Goal: Task Accomplishment & Management: Use online tool/utility

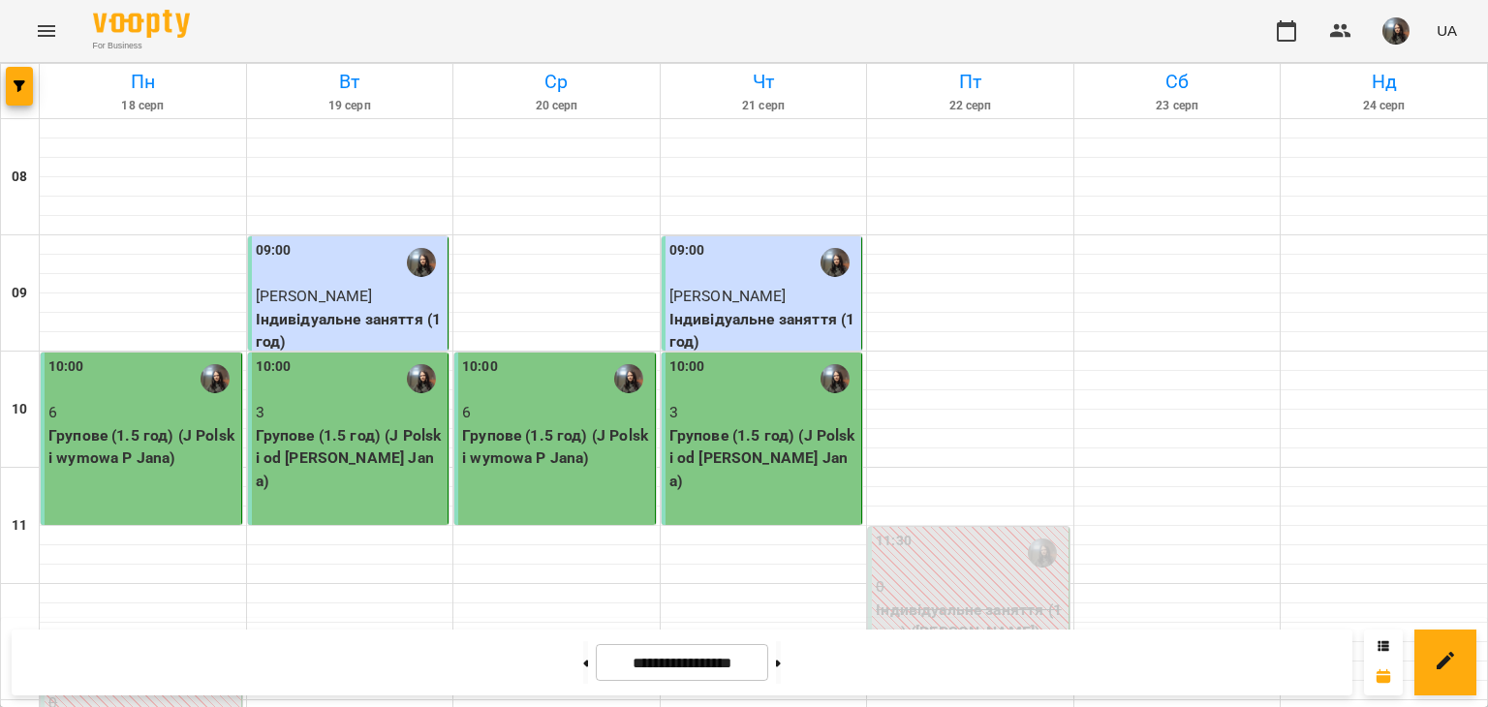
scroll to position [872, 0]
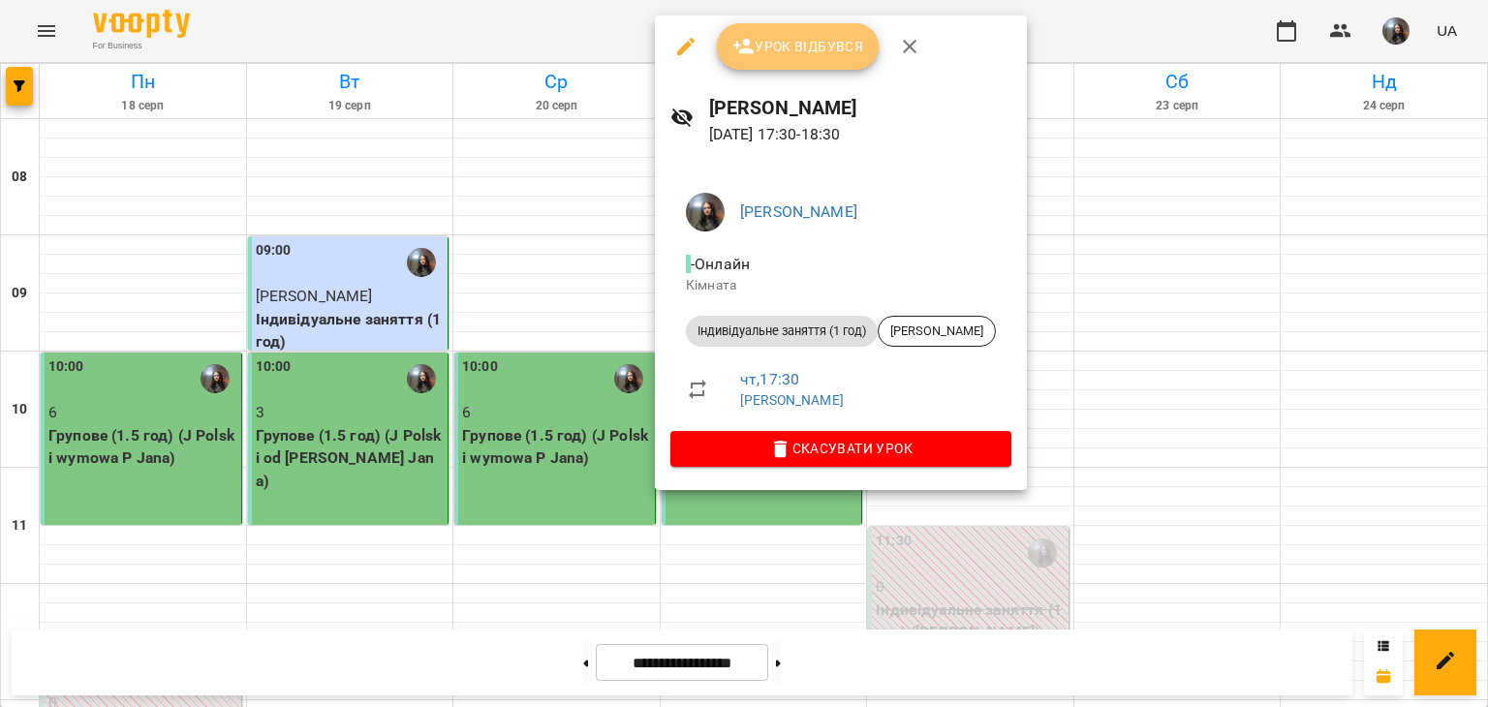
click at [794, 52] on span "Урок відбувся" at bounding box center [798, 46] width 132 height 23
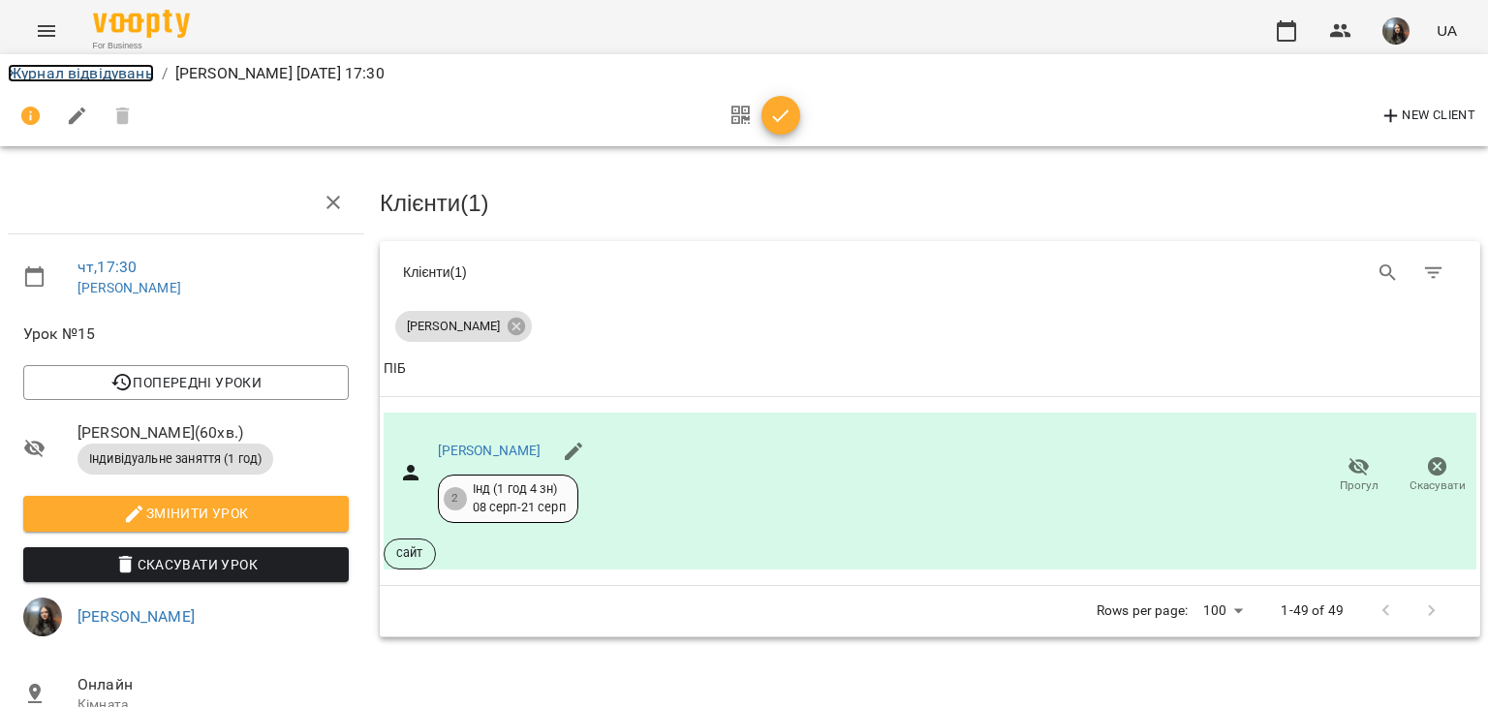
click at [72, 67] on link "Журнал відвідувань" at bounding box center [81, 73] width 146 height 18
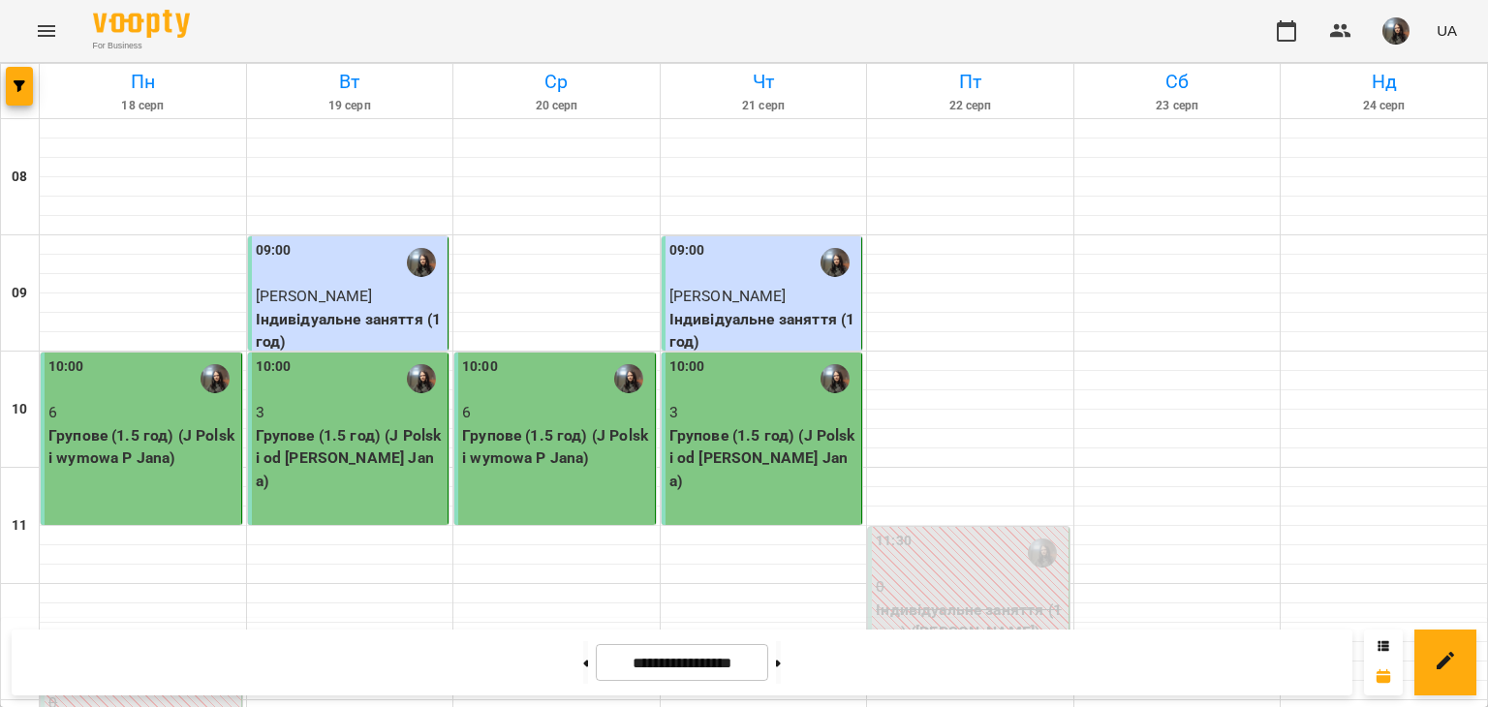
scroll to position [952, 0]
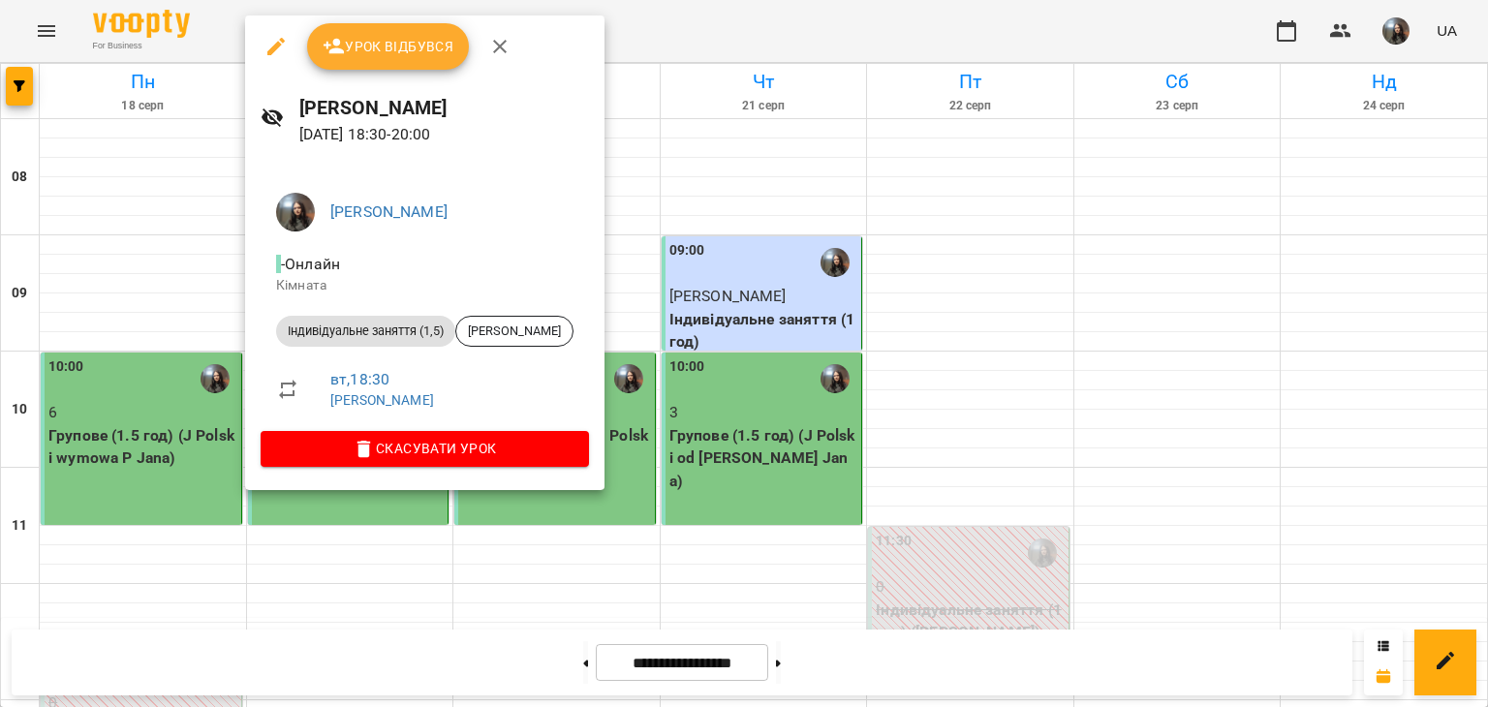
click at [368, 30] on button "Урок відбувся" at bounding box center [388, 46] width 163 height 47
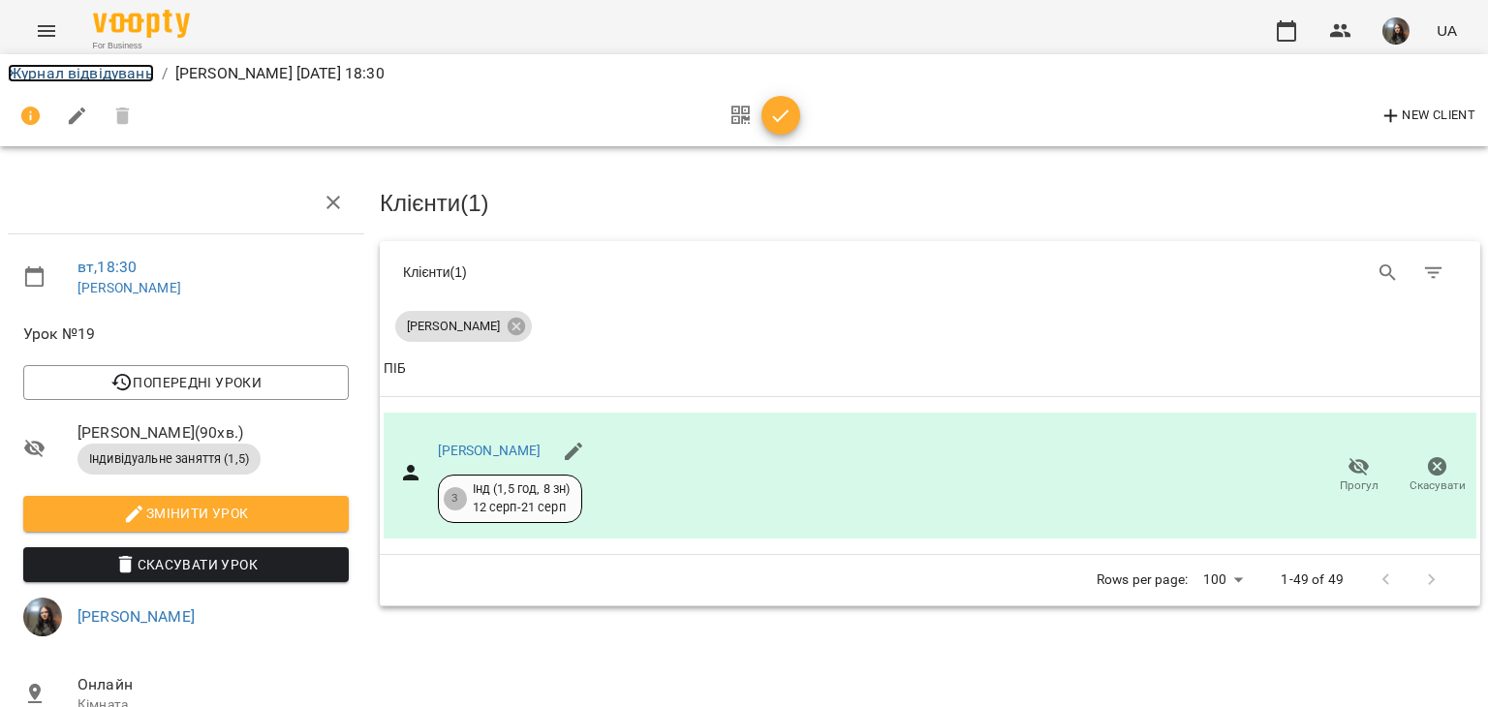
click at [86, 68] on link "Журнал відвідувань" at bounding box center [81, 73] width 146 height 18
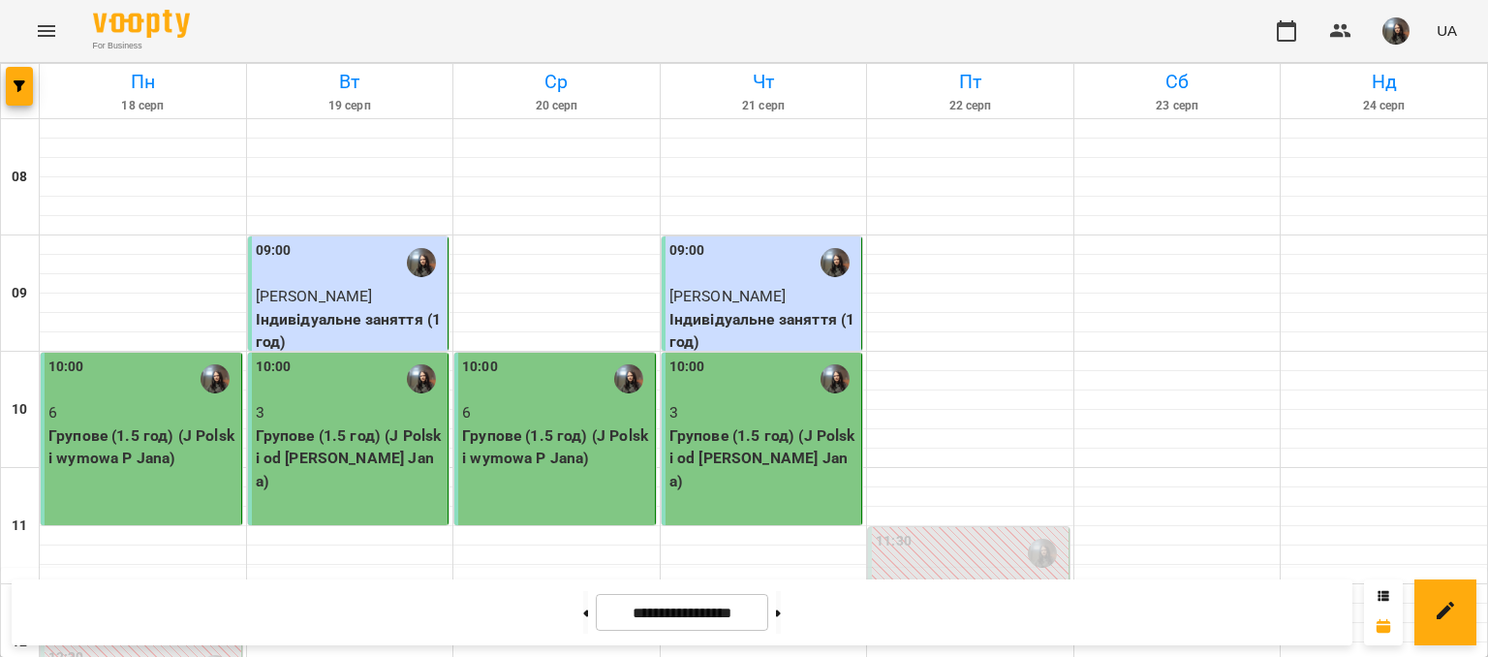
scroll to position [969, 0]
click at [1397, 21] on img "button" at bounding box center [1396, 30] width 27 height 27
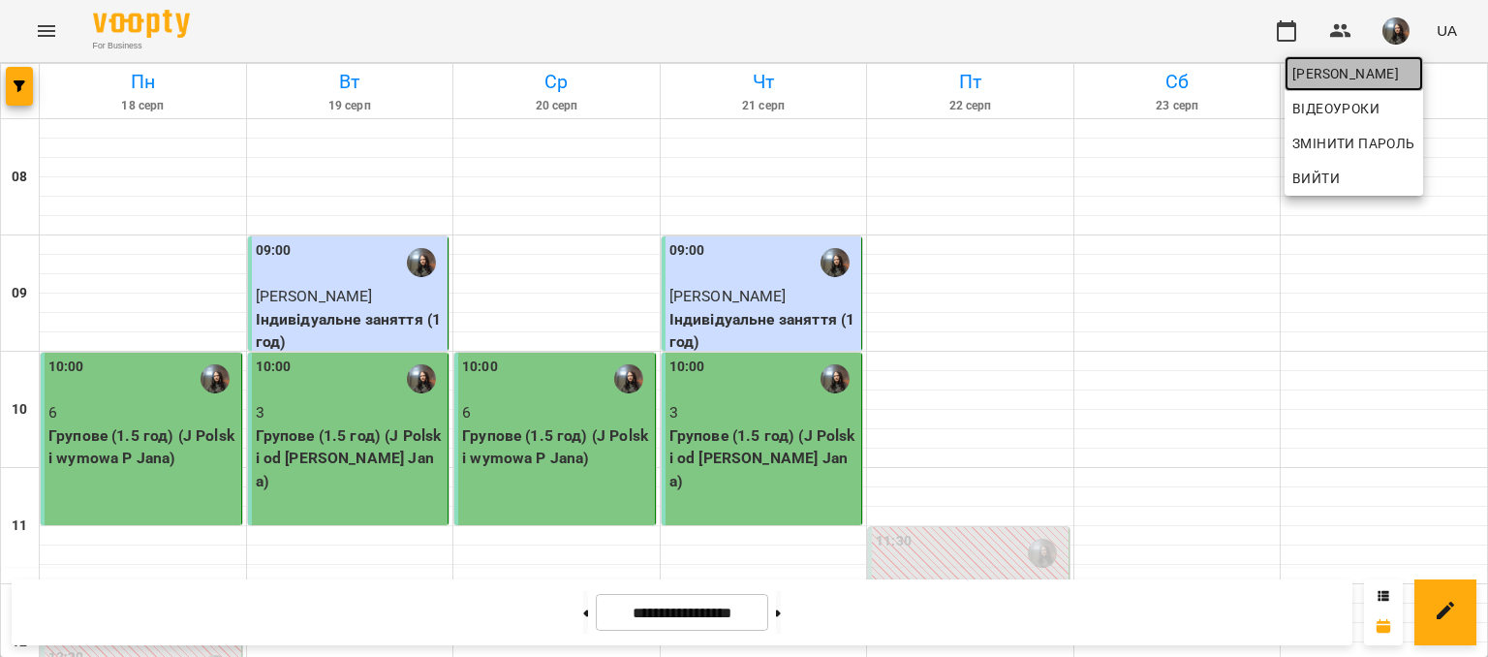
click at [1374, 70] on span "[PERSON_NAME]" at bounding box center [1353, 73] width 123 height 23
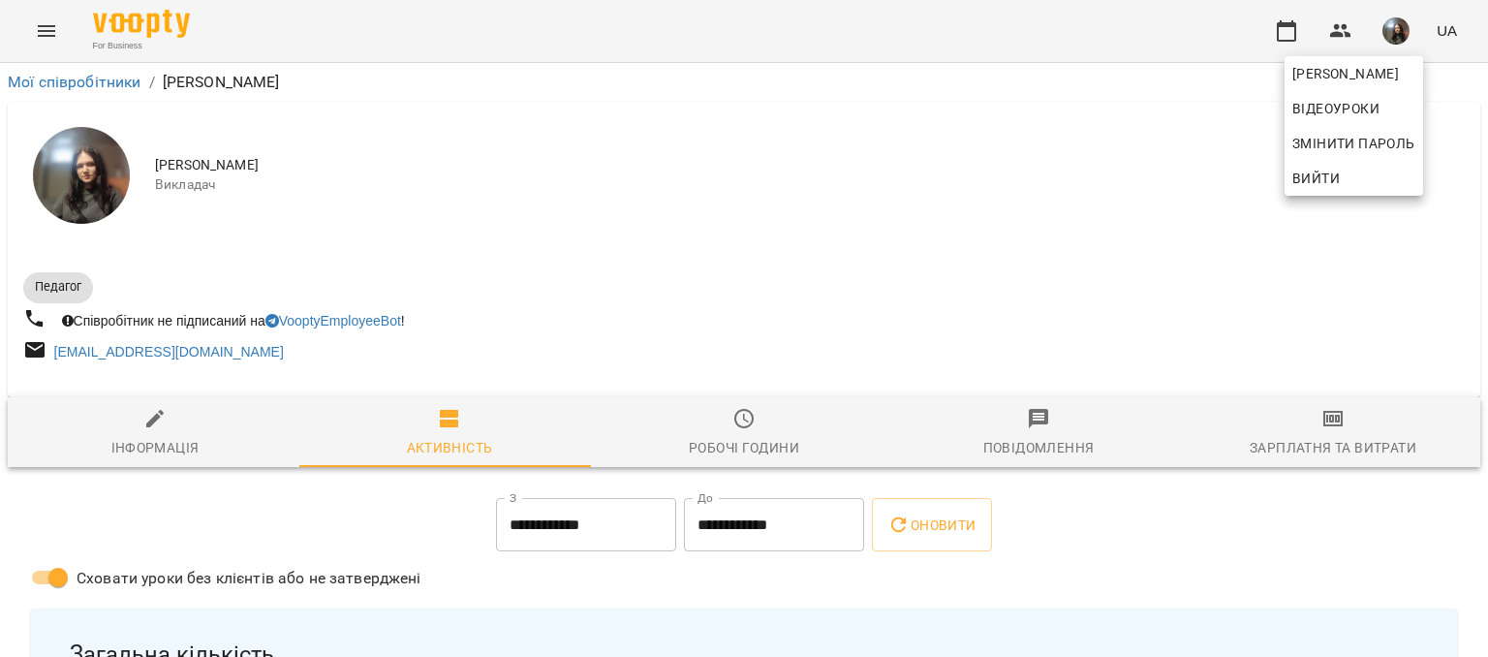
click at [1314, 435] on div at bounding box center [744, 328] width 1488 height 657
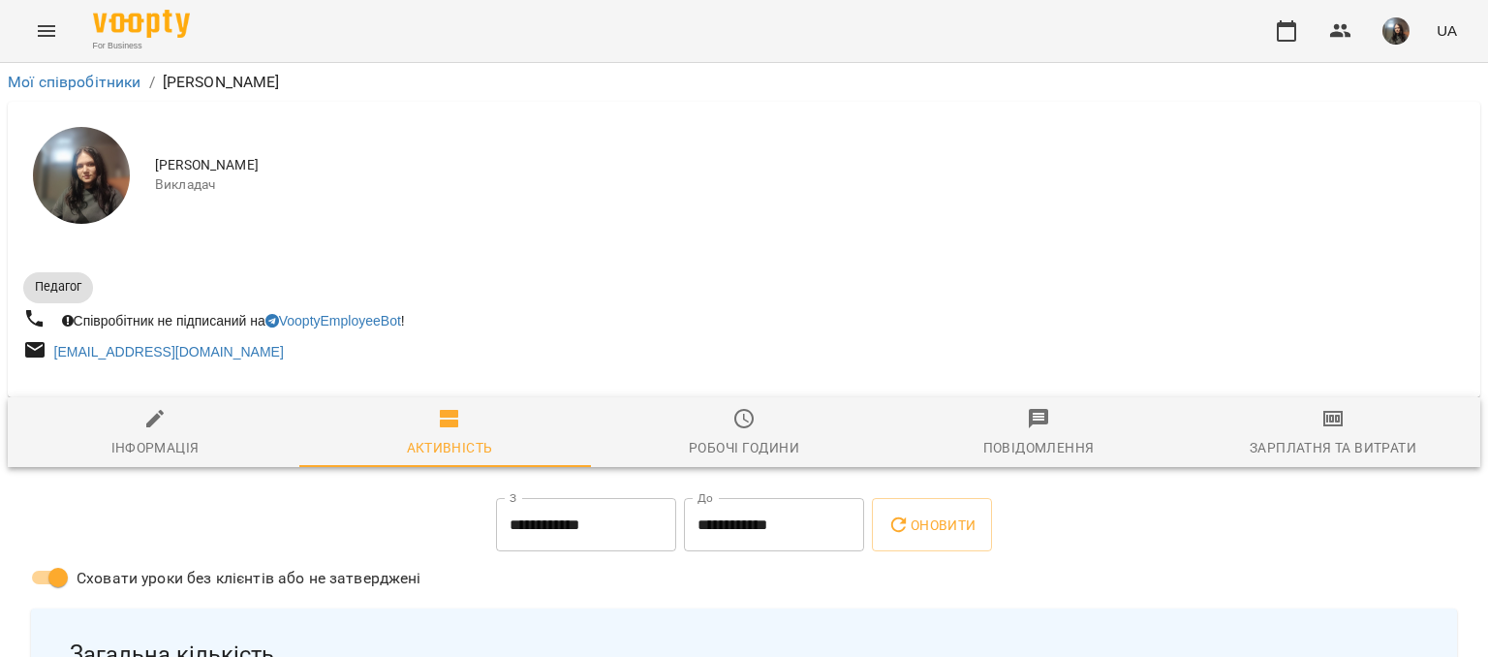
click at [1321, 413] on icon "button" at bounding box center [1332, 418] width 23 height 23
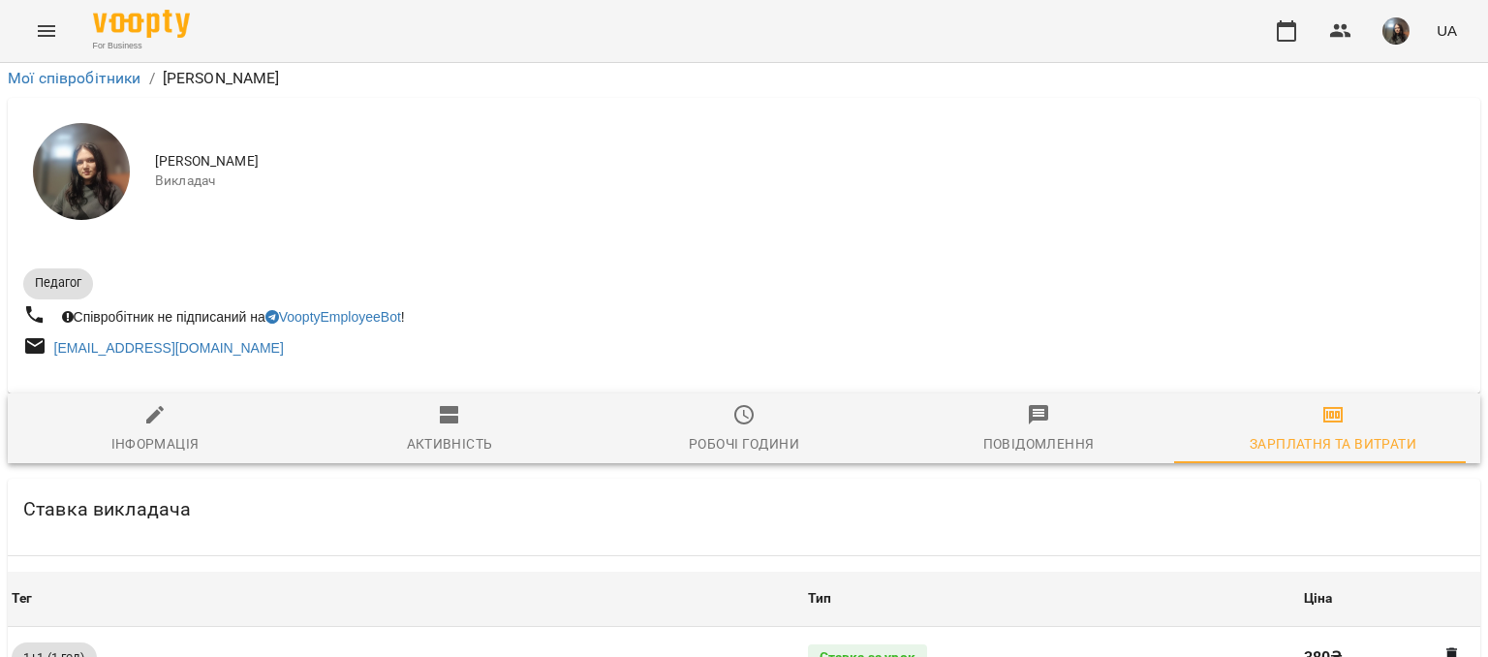
scroll to position [860, 0]
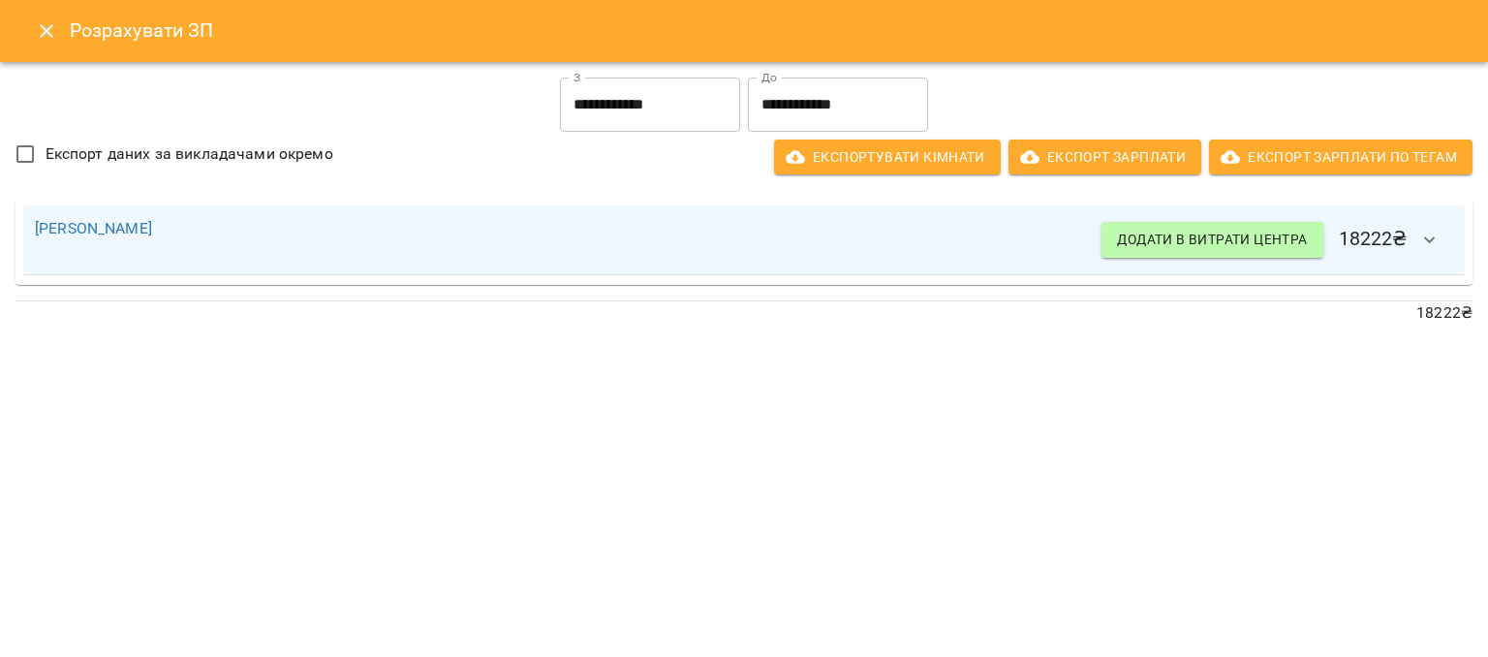
click at [667, 96] on input "**********" at bounding box center [650, 105] width 180 height 54
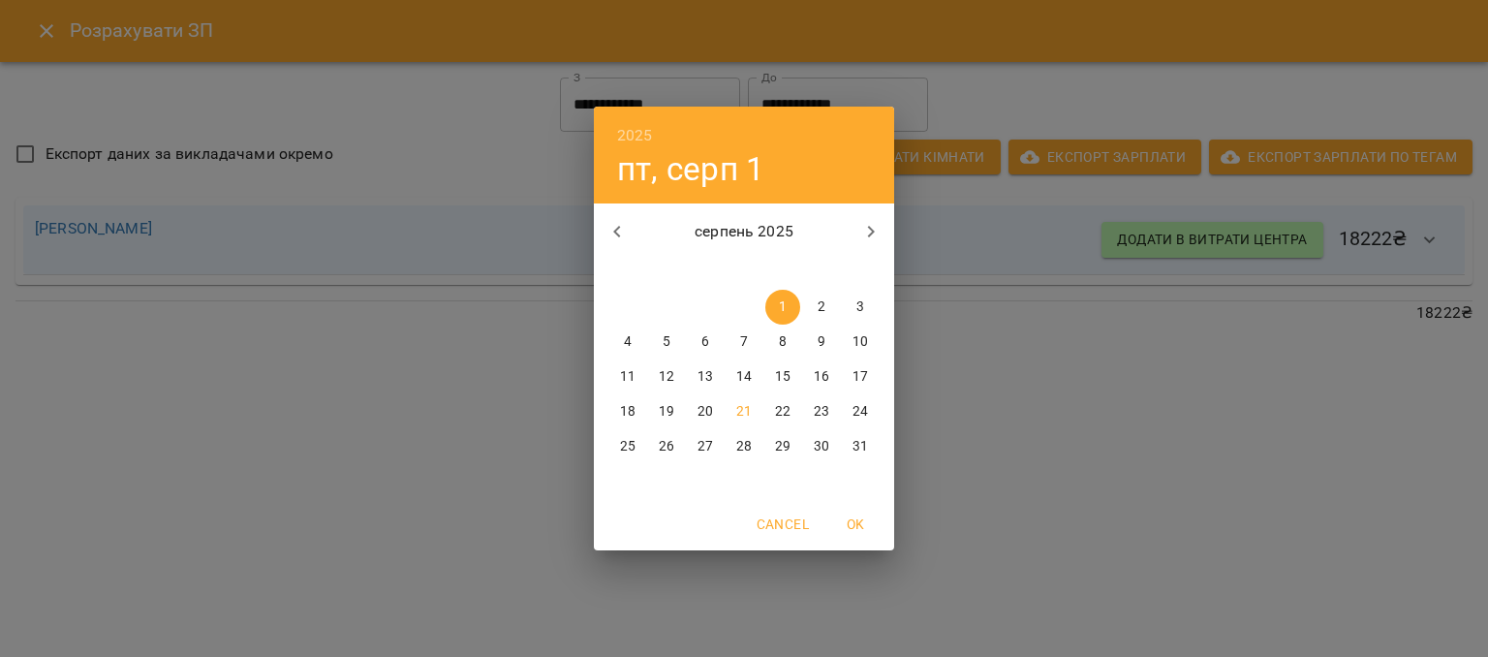
click at [799, 382] on span "15" at bounding box center [782, 376] width 35 height 19
type input "**********"
